Goal: Information Seeking & Learning: Learn about a topic

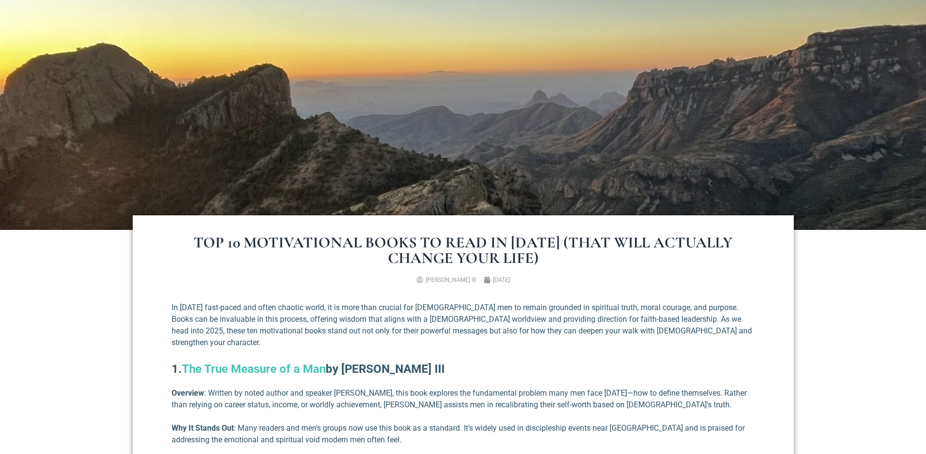
scroll to position [261, 0]
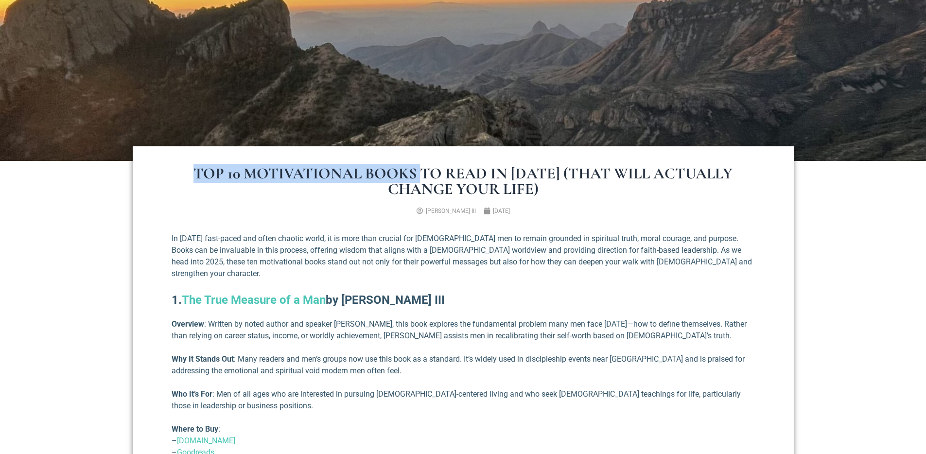
drag, startPoint x: 208, startPoint y: 172, endPoint x: 433, endPoint y: 171, distance: 225.1
click at [433, 171] on h1 "Top 10 Motivational Books to Read in [DATE] (That Will Actually Change Your Lif…" at bounding box center [463, 181] width 583 height 31
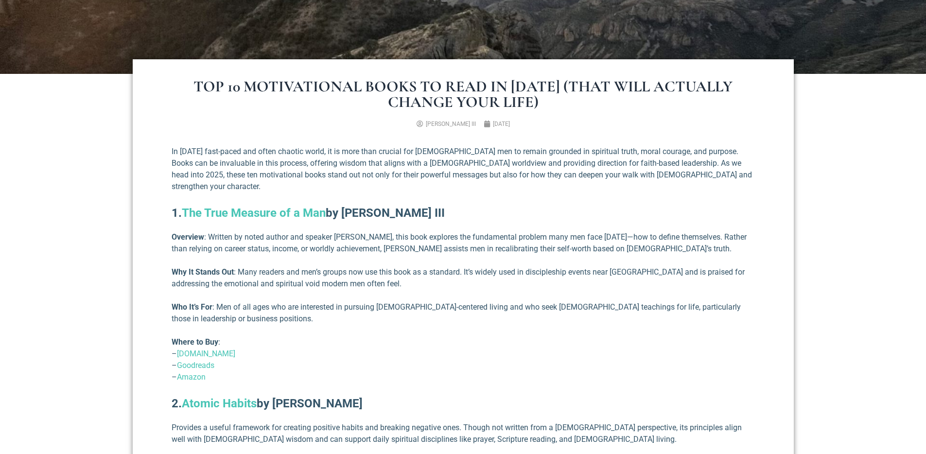
scroll to position [360, 0]
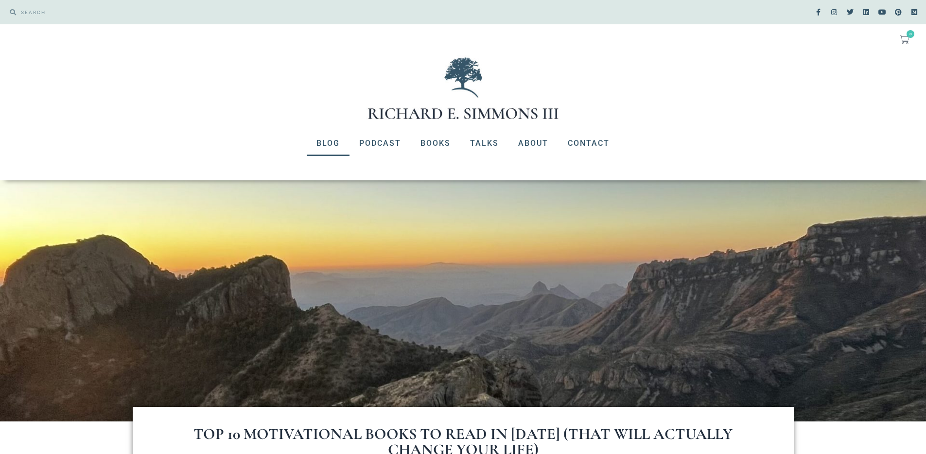
click at [334, 143] on link "Blog" at bounding box center [328, 143] width 43 height 25
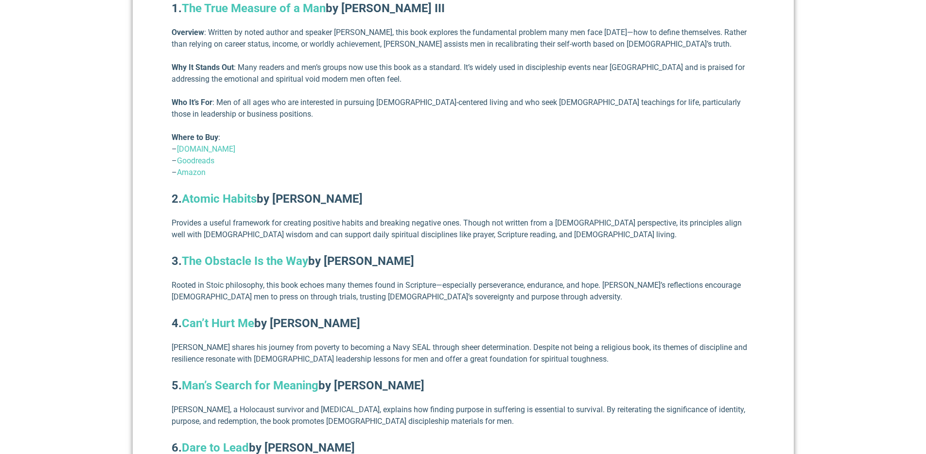
scroll to position [503, 0]
